Goal: Check status: Check status

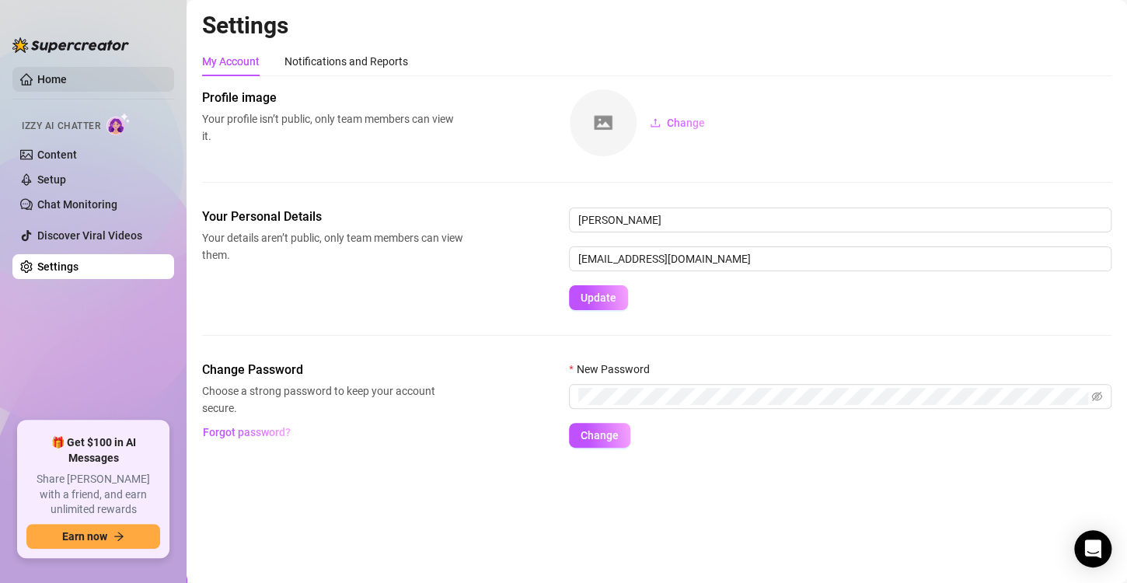
click at [58, 73] on link "Home" at bounding box center [52, 79] width 30 height 12
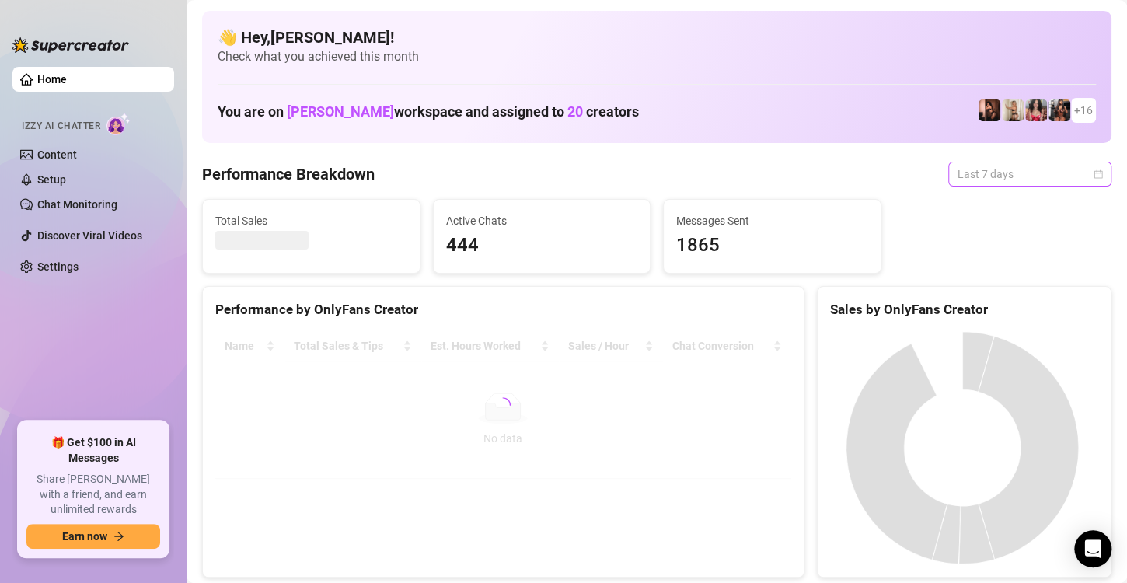
click at [1075, 177] on span "Last 7 days" at bounding box center [1029, 173] width 145 height 23
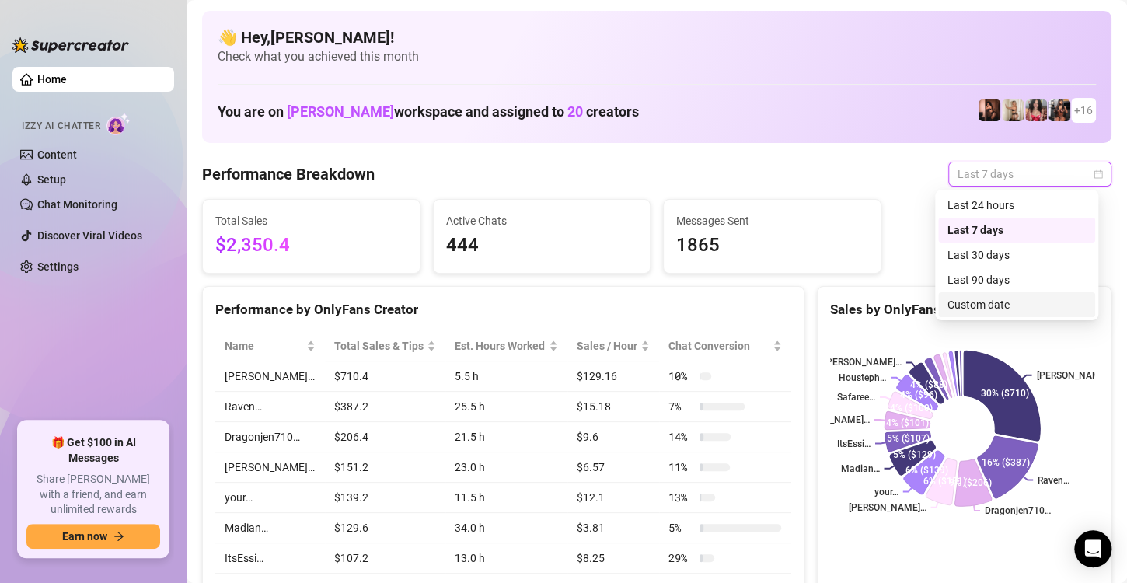
click at [979, 304] on div "Custom date" at bounding box center [1016, 304] width 138 height 17
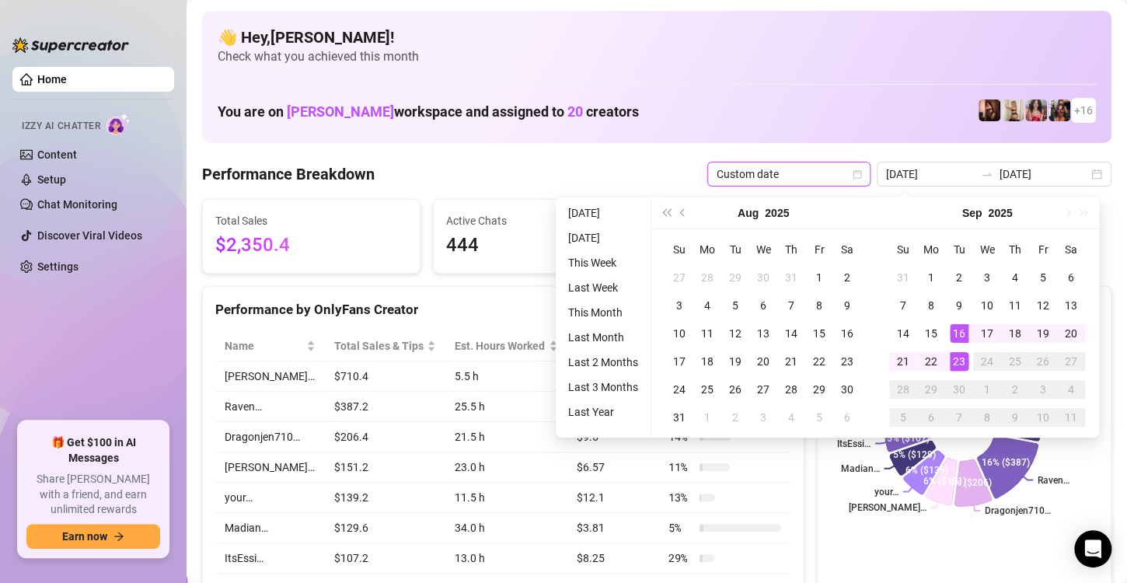
type input "[DATE]"
click at [957, 359] on div "23" at bounding box center [959, 361] width 19 height 19
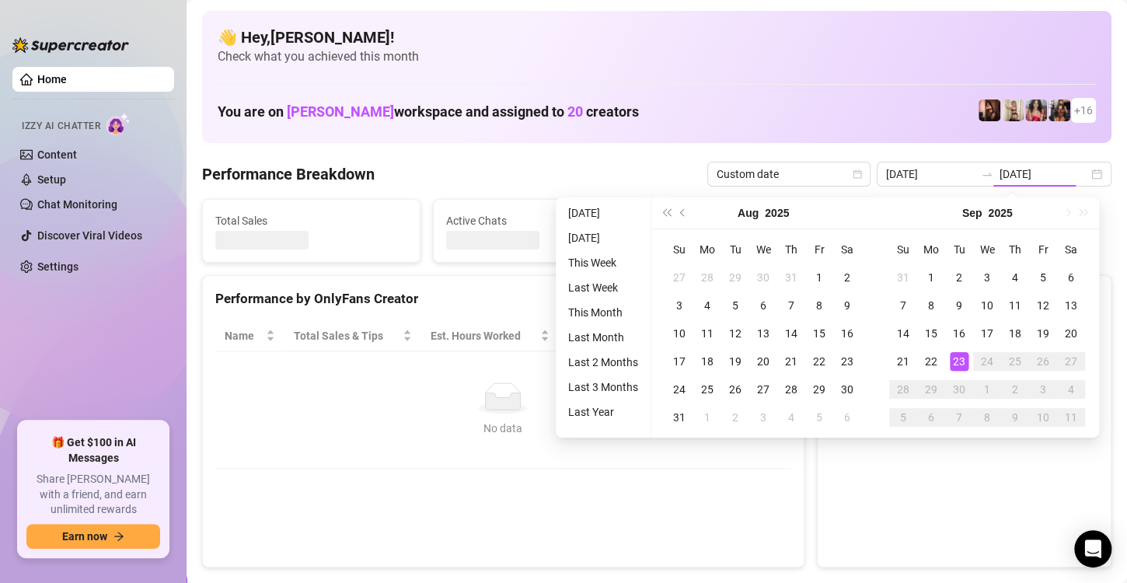
type input "[DATE]"
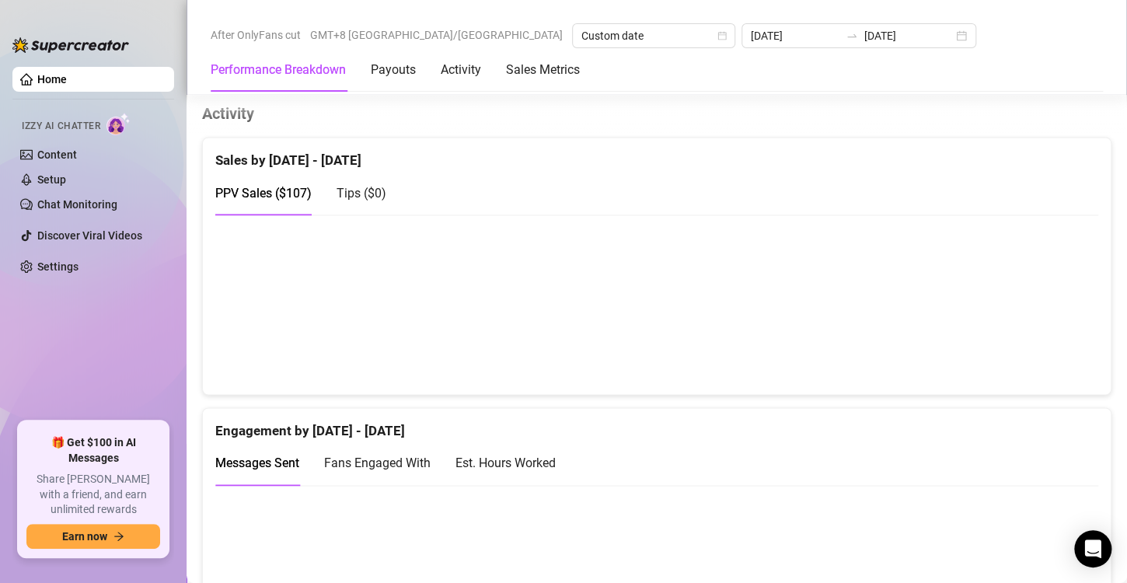
scroll to position [880, 0]
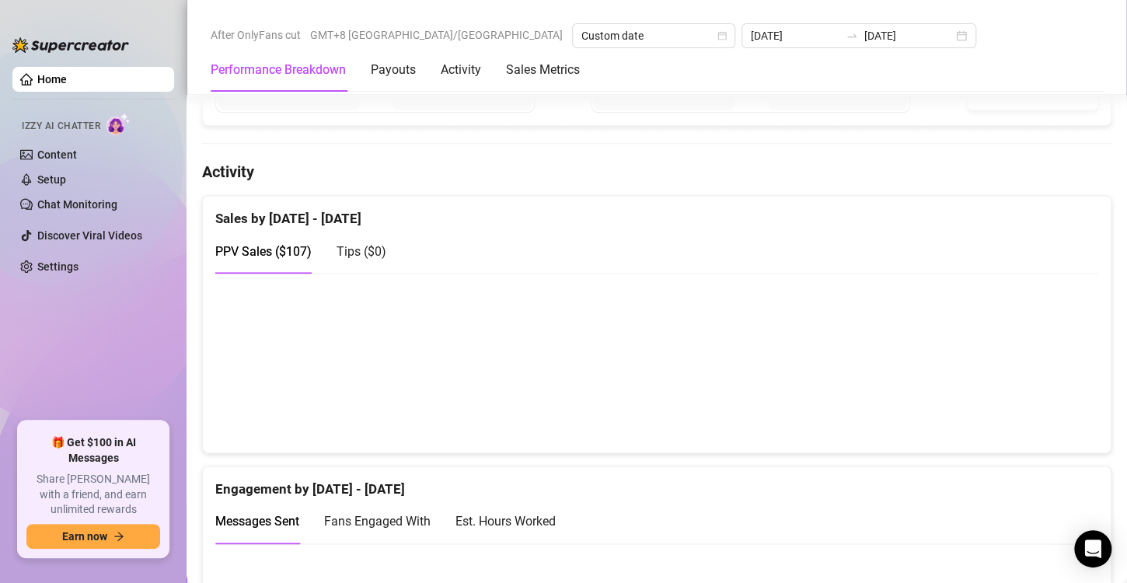
click at [348, 259] on span "Tips ( $0 )" at bounding box center [361, 251] width 50 height 15
click at [350, 259] on span "Tips ( $0 )" at bounding box center [361, 251] width 50 height 15
click at [301, 258] on span "PPV Sales ( $107 )" at bounding box center [263, 251] width 96 height 15
click at [353, 259] on span "Tips ( $0 )" at bounding box center [361, 251] width 50 height 15
click at [297, 259] on span "PPV Sales ( $107 )" at bounding box center [263, 251] width 96 height 15
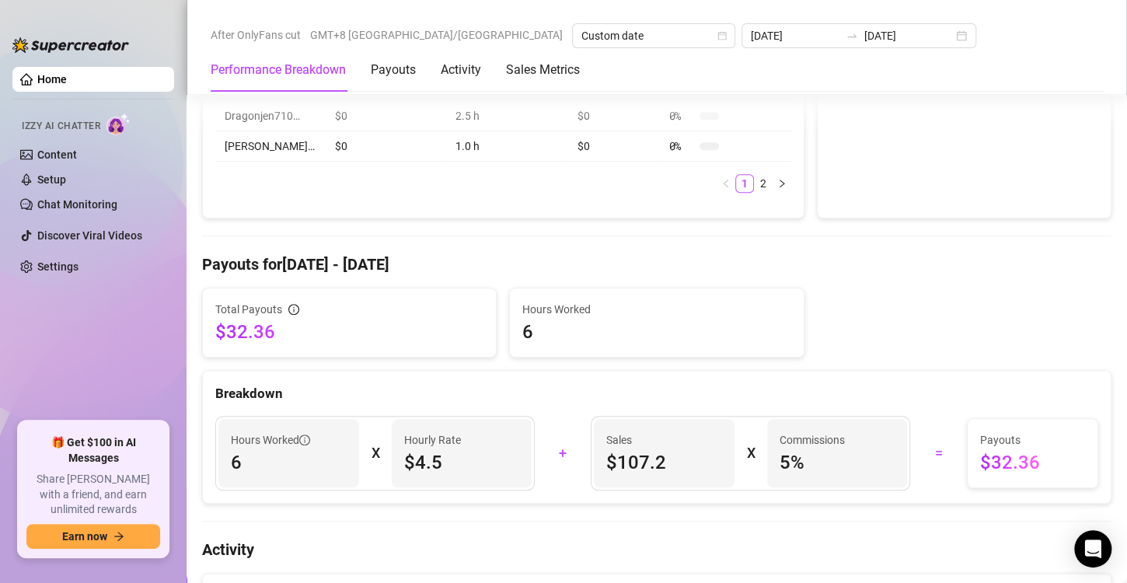
scroll to position [622, 0]
